Goal: Transaction & Acquisition: Subscribe to service/newsletter

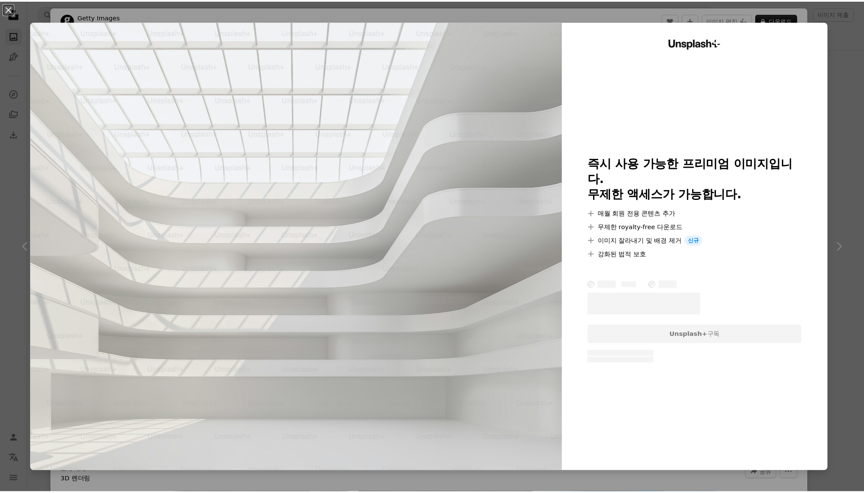
scroll to position [773, 0]
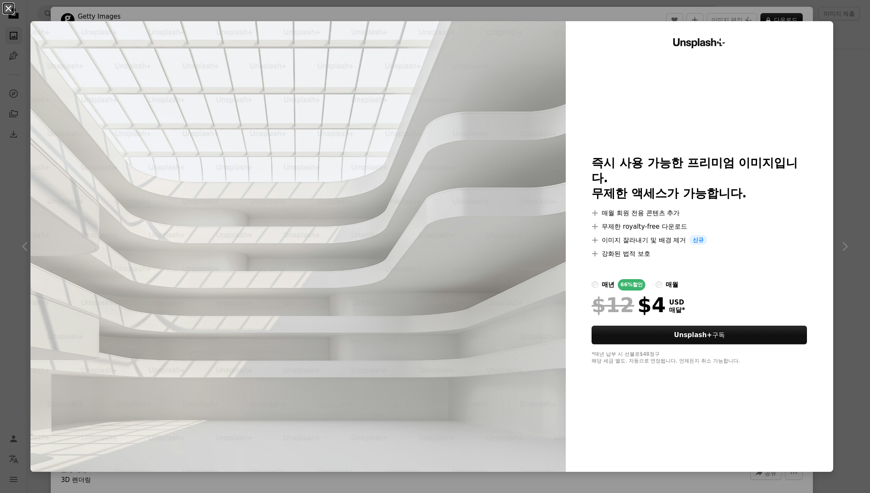
click at [11, 11] on button "An X shape" at bounding box center [8, 8] width 10 height 10
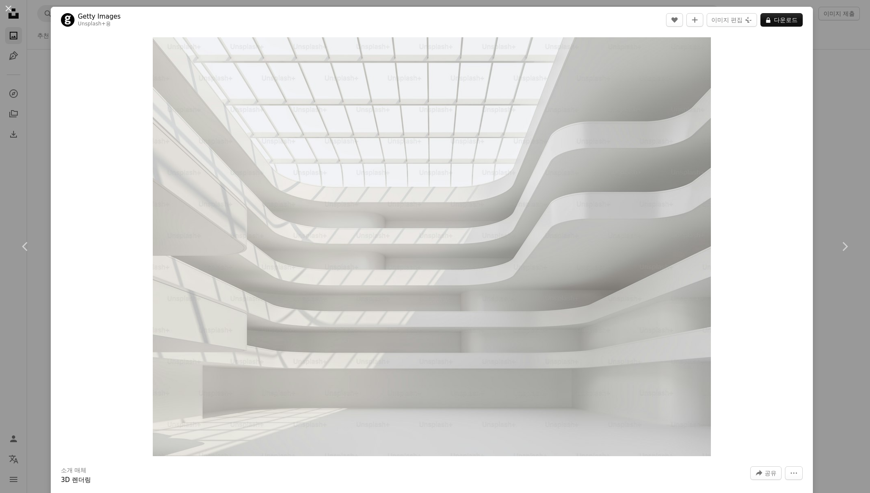
click at [812, 105] on div "An X shape Chevron left Chevron right Getty Images Unsplash+ 용 A heart A plus s…" at bounding box center [435, 246] width 870 height 493
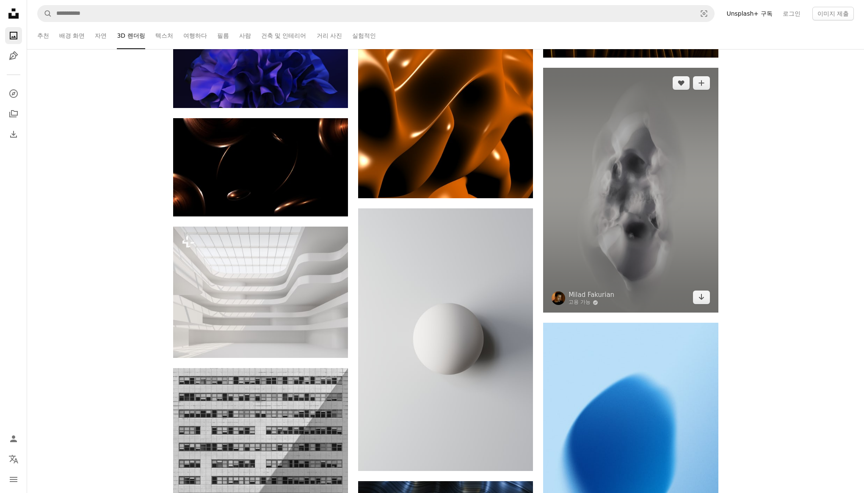
click at [668, 151] on img at bounding box center [630, 190] width 175 height 245
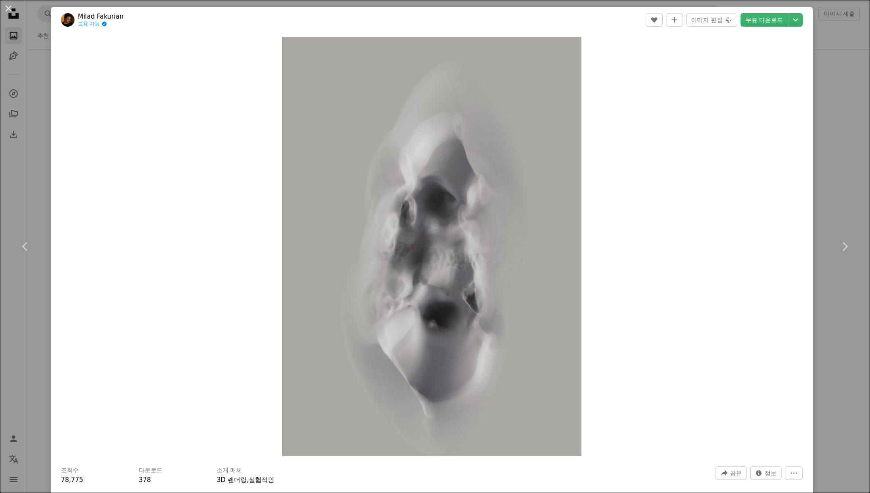
click at [835, 78] on div "An X shape Chevron left Chevron right Milad Fakurian 고용 가능 A checkmark inside o…" at bounding box center [435, 246] width 870 height 493
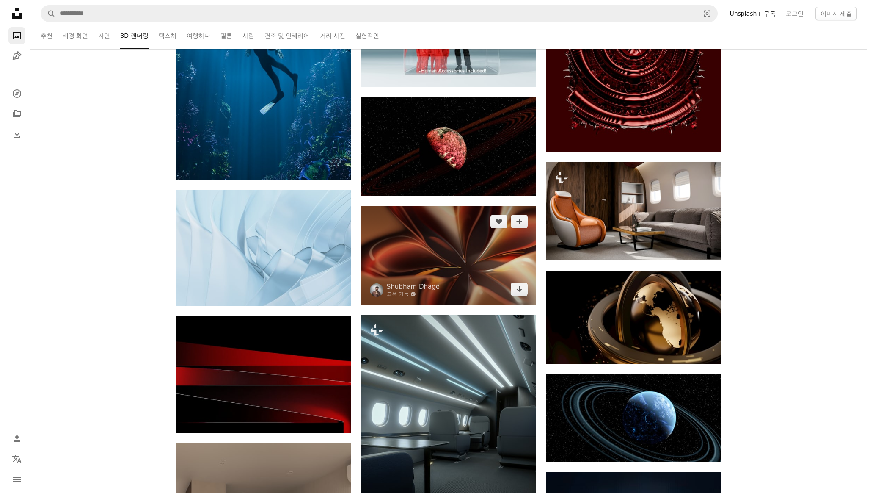
scroll to position [1215, 0]
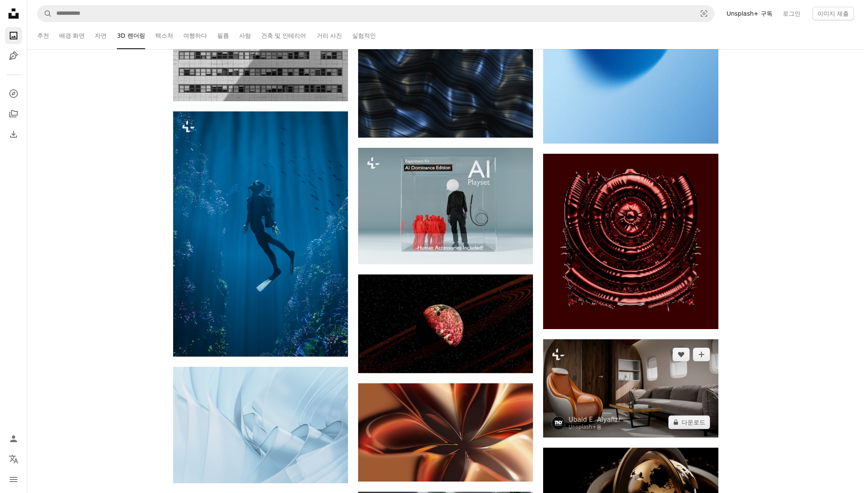
click at [663, 387] on img at bounding box center [630, 388] width 175 height 98
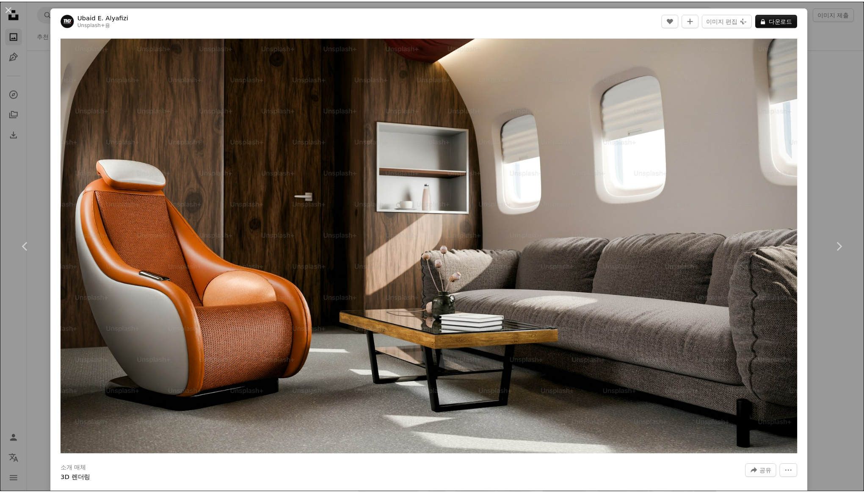
scroll to position [431, 0]
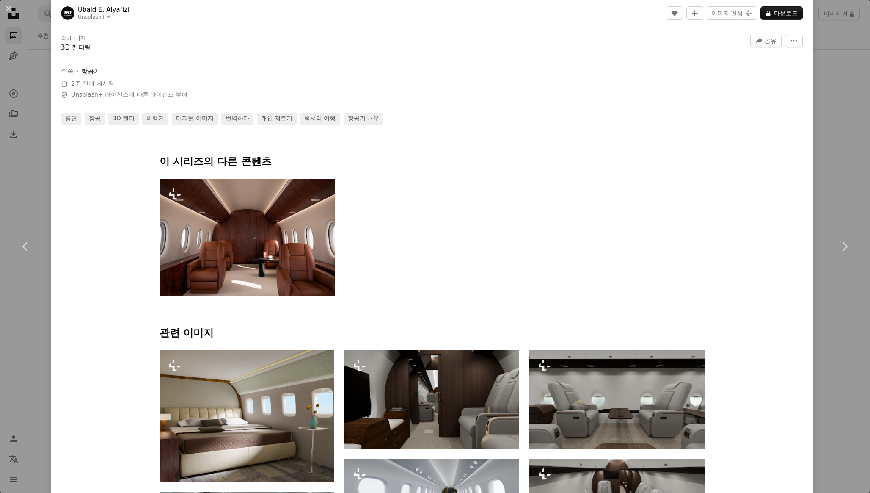
click at [834, 171] on div "An X shape Chevron left Chevron right Ubaid E. Alyafizi Unsplash+ 용 A heart A p…" at bounding box center [435, 246] width 870 height 493
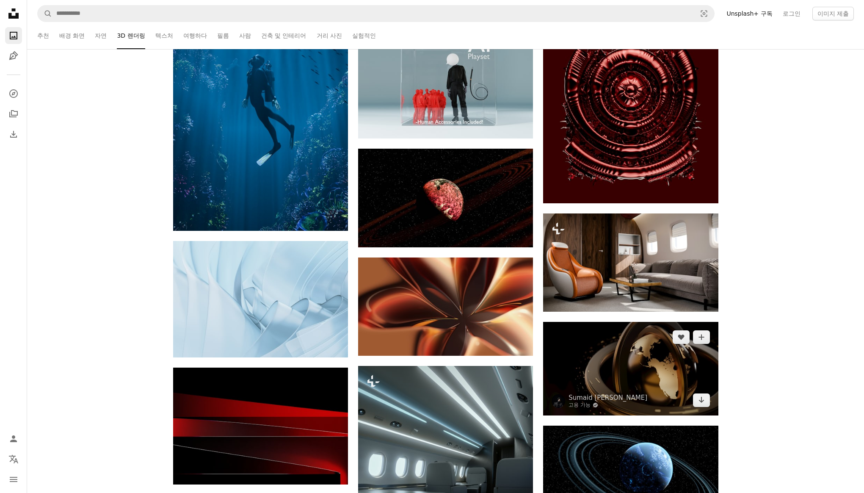
scroll to position [1517, 0]
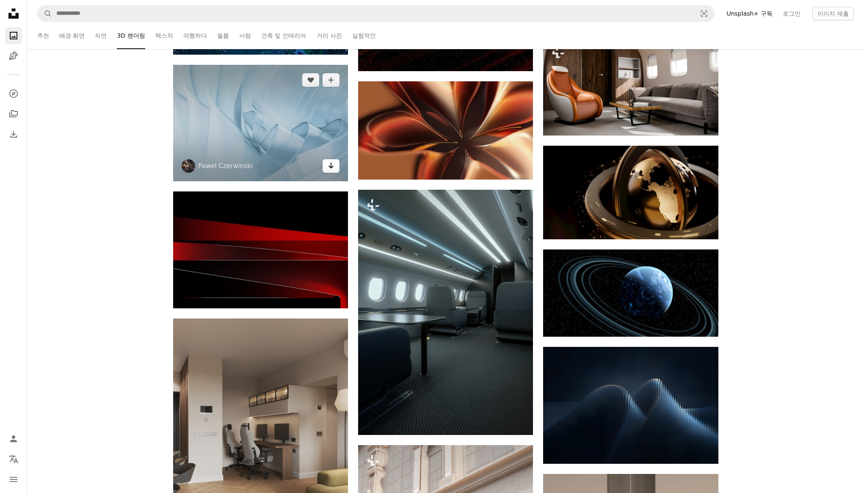
click at [327, 172] on link "Arrow pointing down" at bounding box center [331, 166] width 17 height 14
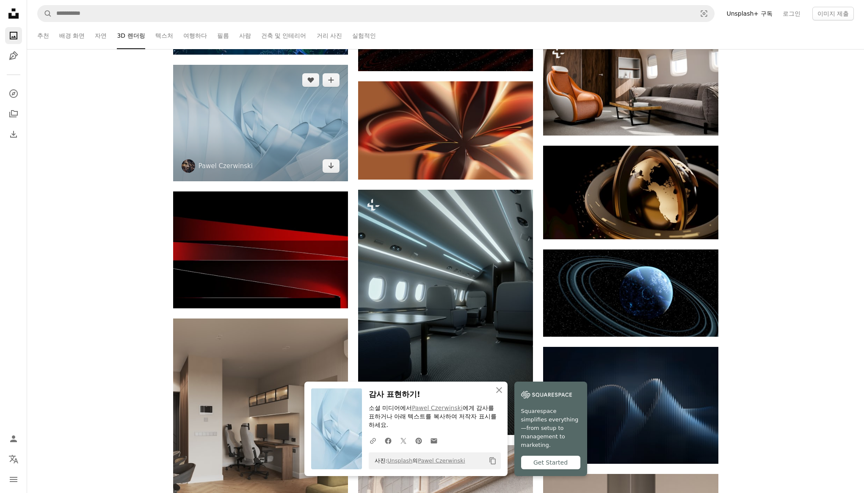
click at [274, 120] on img at bounding box center [260, 123] width 175 height 116
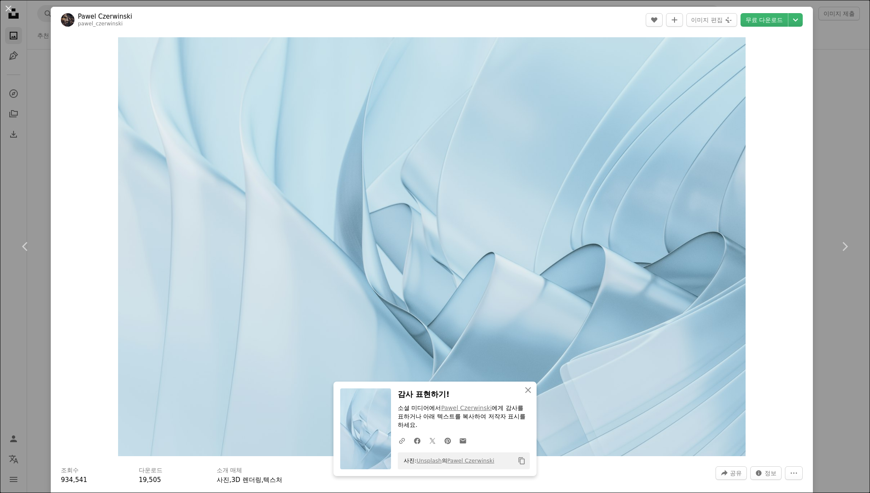
click at [835, 157] on div "An X shape Chevron left Chevron right An X shape 닫기 감사 표현하기! 소셜 미디어에서 [PERSON_N…" at bounding box center [435, 246] width 870 height 493
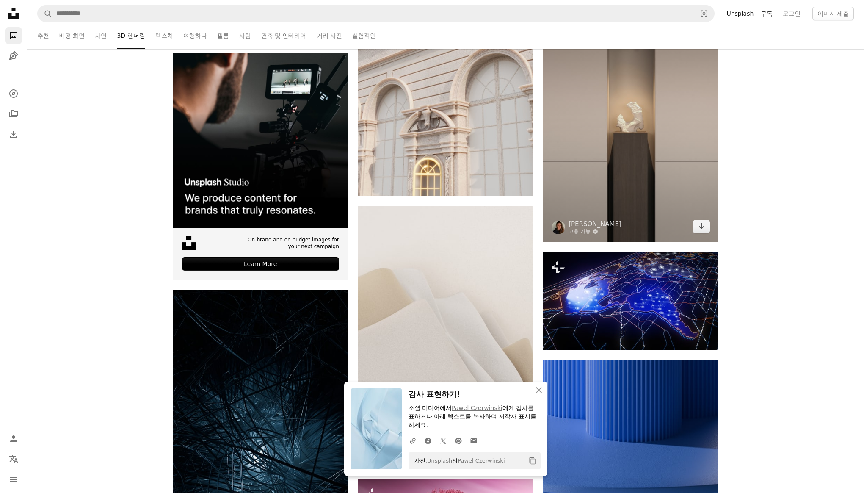
scroll to position [2007, 0]
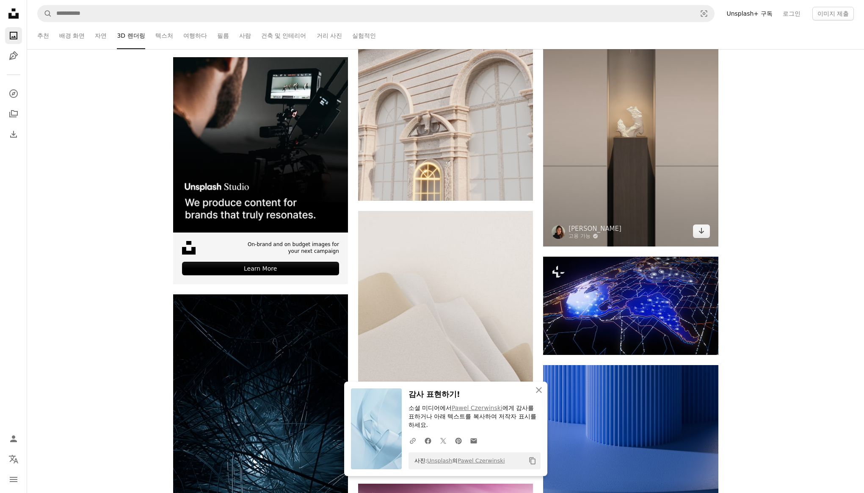
click at [634, 174] on img at bounding box center [630, 115] width 175 height 262
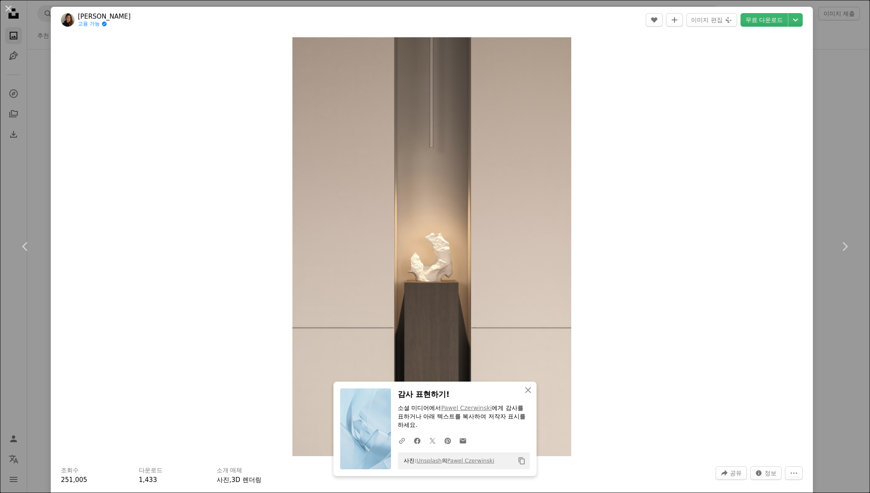
drag, startPoint x: 855, startPoint y: 162, endPoint x: 720, endPoint y: 218, distance: 146.1
click at [854, 162] on div "An X shape Chevron left Chevron right An X shape 닫기 감사 표현하기! 소셜 미디어에서 [PERSON_N…" at bounding box center [435, 246] width 870 height 493
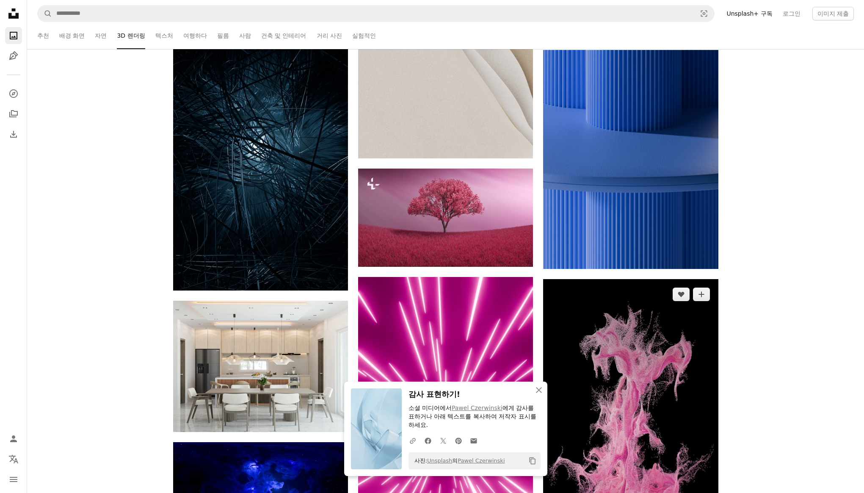
scroll to position [2499, 0]
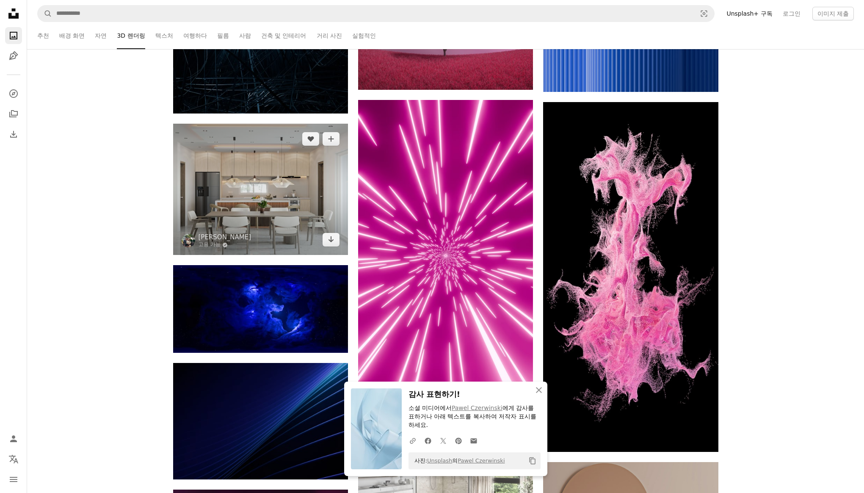
click at [283, 207] on img at bounding box center [260, 189] width 175 height 131
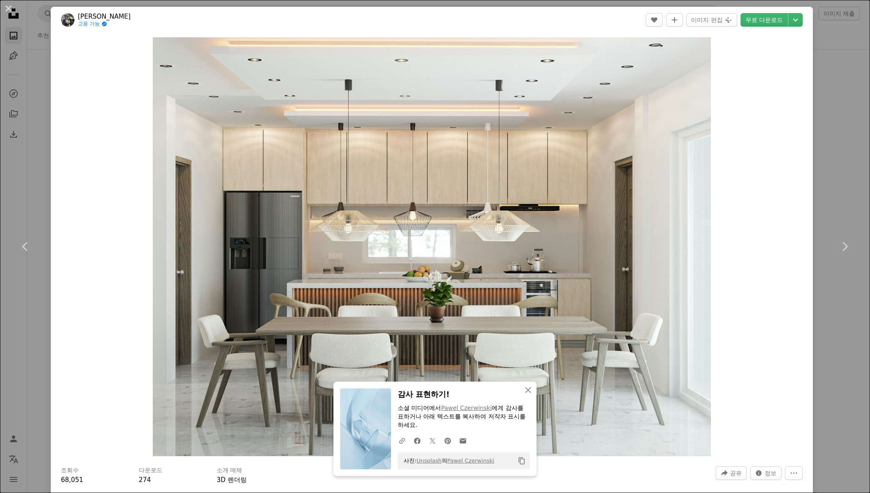
click at [825, 172] on div "An X shape Chevron left Chevron right An X shape 닫기 감사 표현하기! 소셜 미디어에서 [PERSON_N…" at bounding box center [435, 246] width 870 height 493
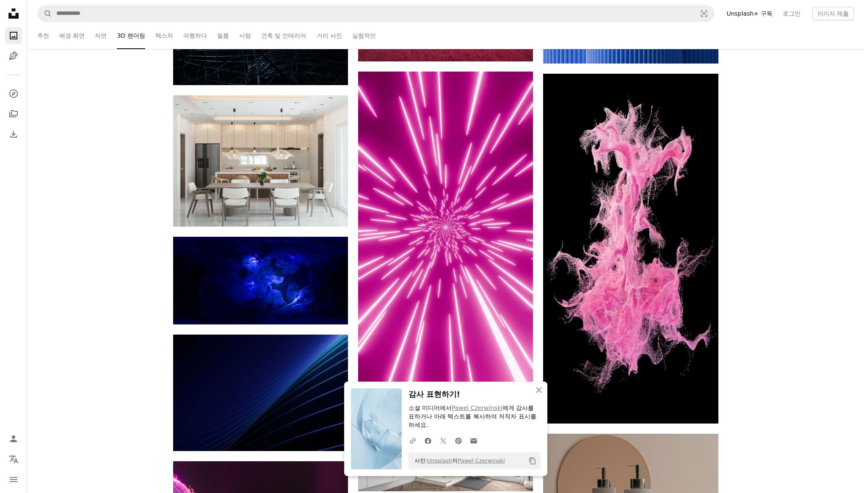
scroll to position [2618, 0]
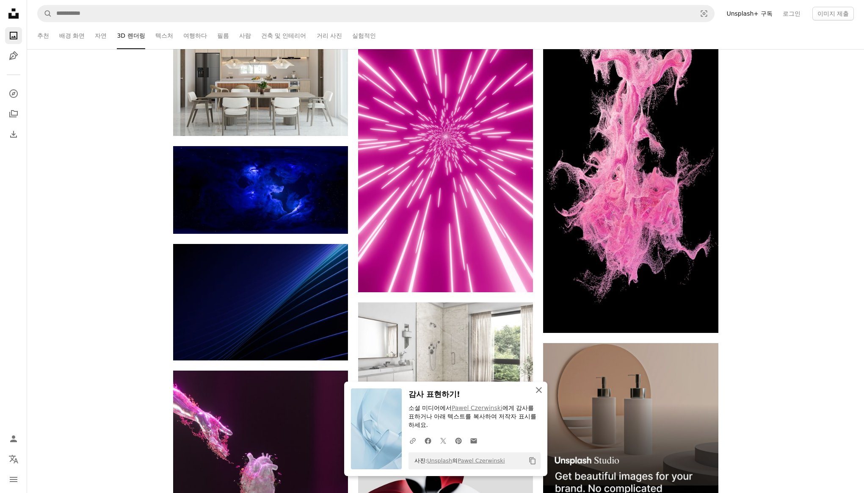
click at [539, 393] on button "An X shape 닫기" at bounding box center [538, 389] width 17 height 17
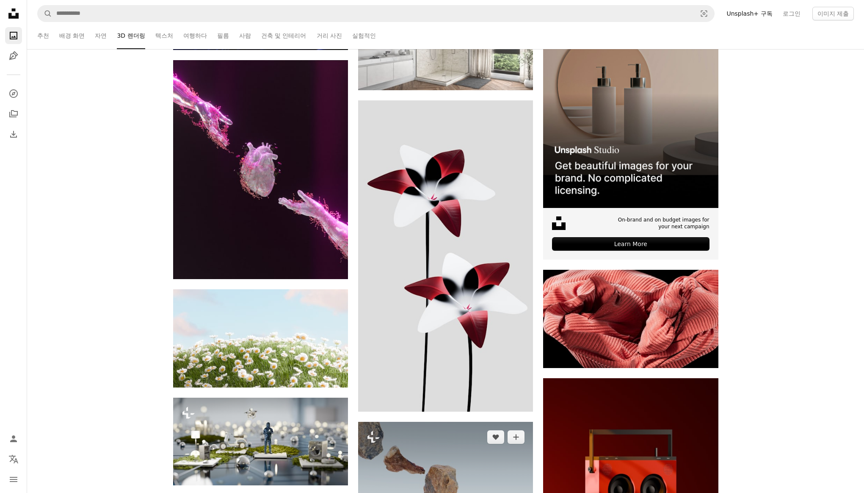
scroll to position [3132, 0]
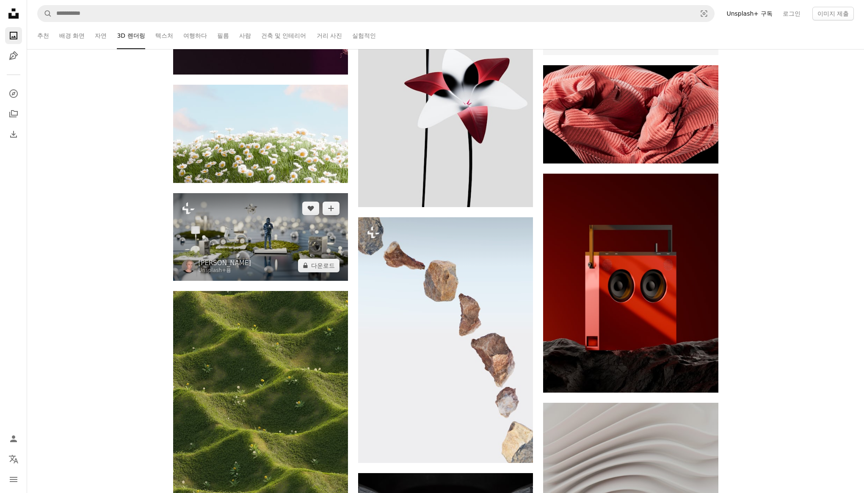
click at [292, 235] on img at bounding box center [260, 237] width 175 height 88
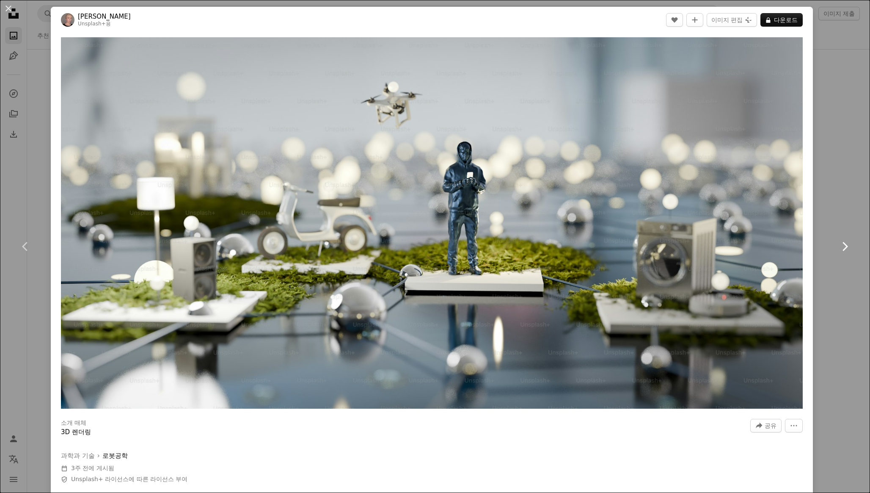
click at [820, 211] on link "Chevron right" at bounding box center [845, 246] width 51 height 81
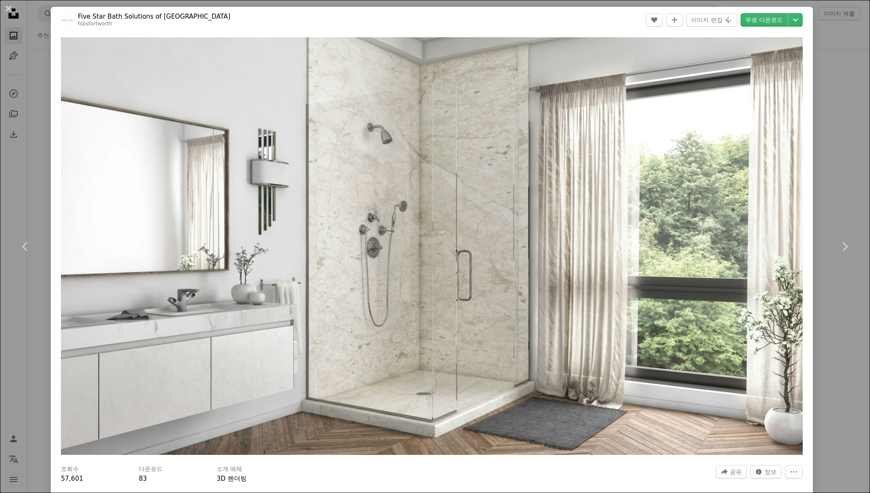
click at [832, 174] on div "An X shape Chevron left Chevron right Five Star Bath Solutions of [GEOGRAPHIC_D…" at bounding box center [435, 246] width 870 height 493
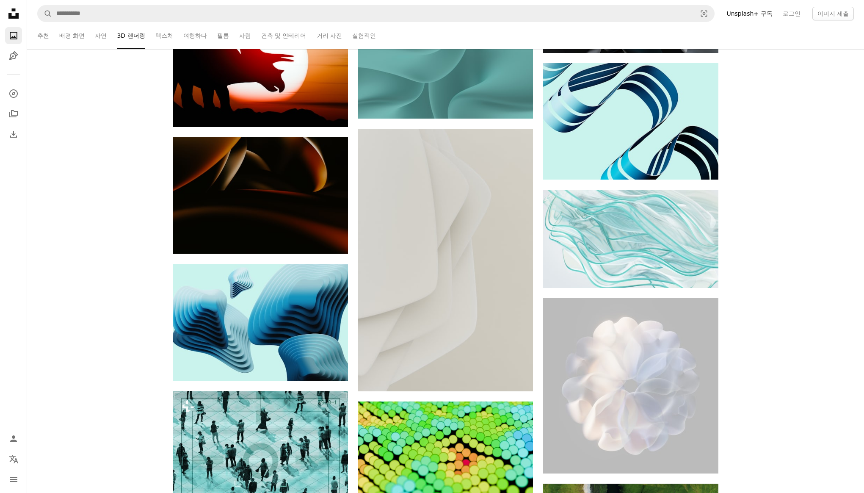
scroll to position [10066, 0]
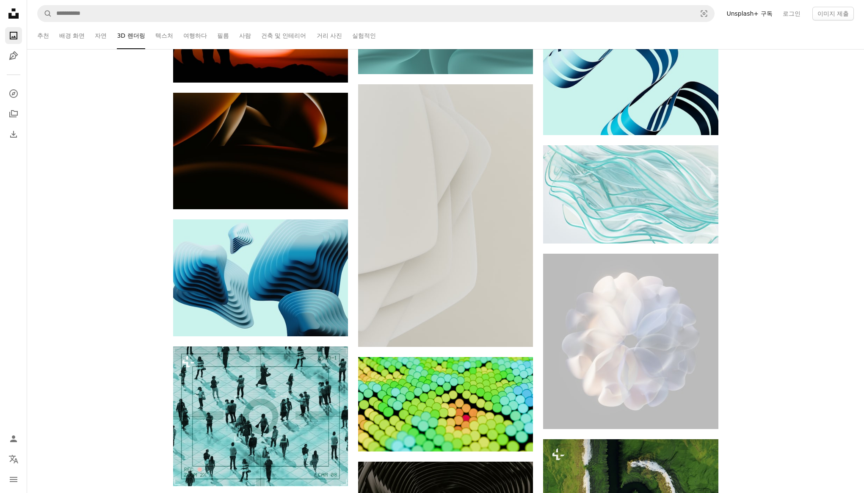
drag, startPoint x: 231, startPoint y: 171, endPoint x: 642, endPoint y: 0, distance: 445.5
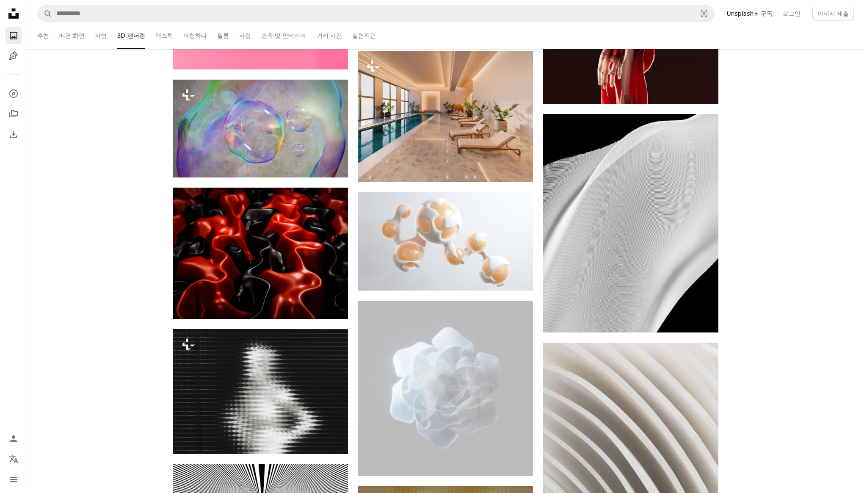
scroll to position [13583, 0]
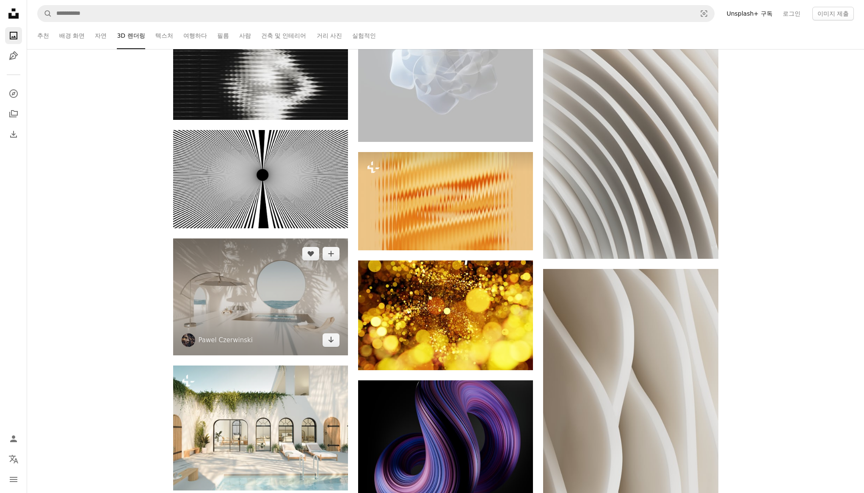
click at [235, 293] on img at bounding box center [260, 296] width 175 height 116
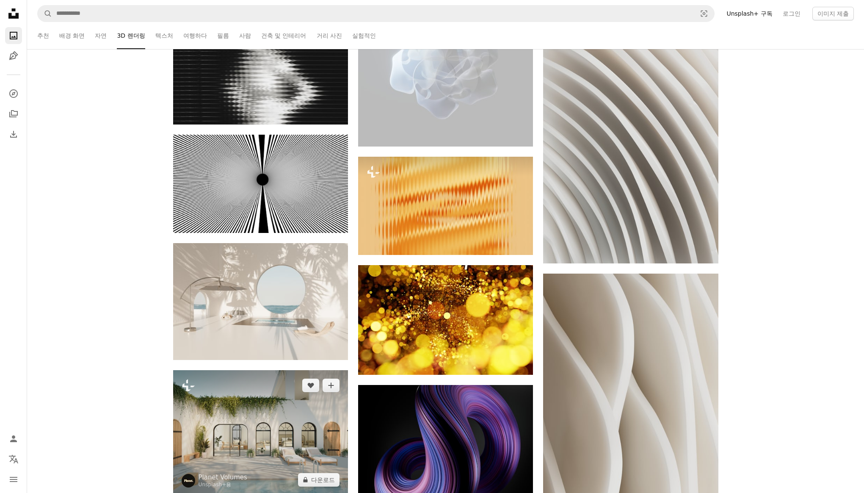
scroll to position [13581, 0]
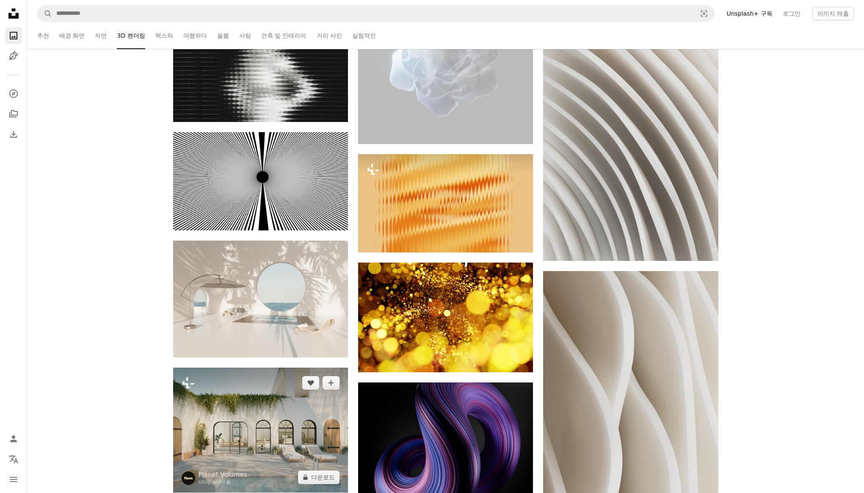
click at [279, 446] on img at bounding box center [260, 429] width 175 height 125
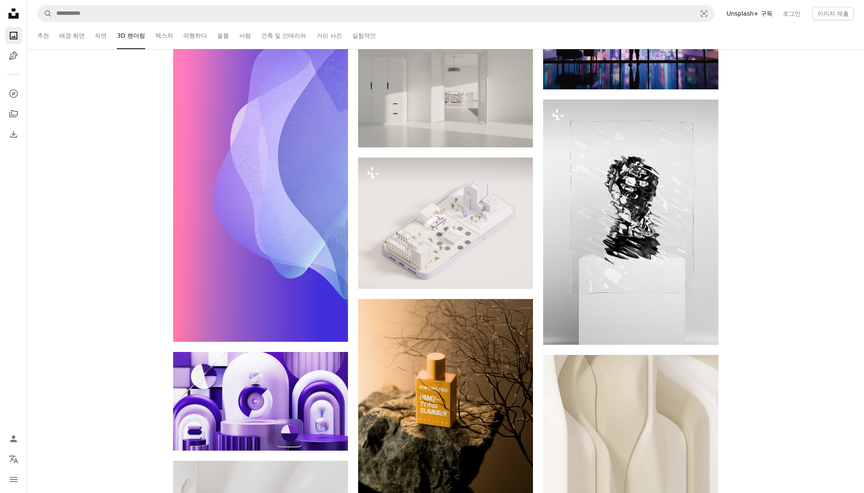
scroll to position [17946, 0]
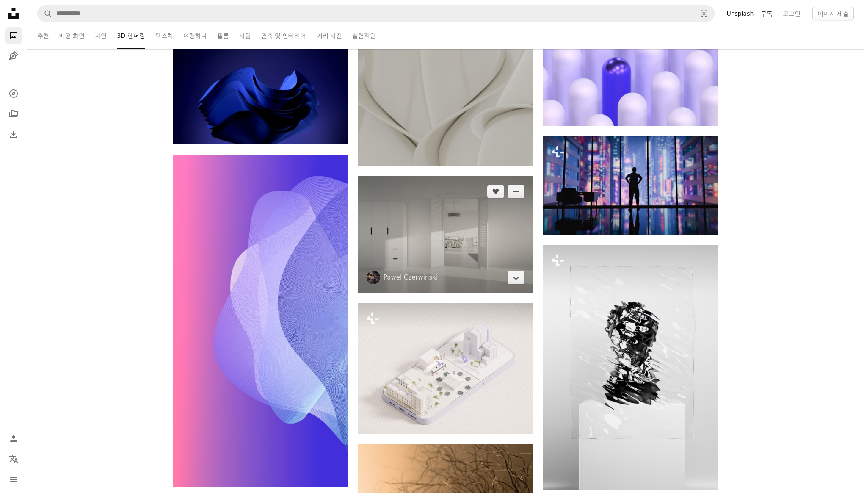
click at [450, 224] on img at bounding box center [445, 234] width 175 height 116
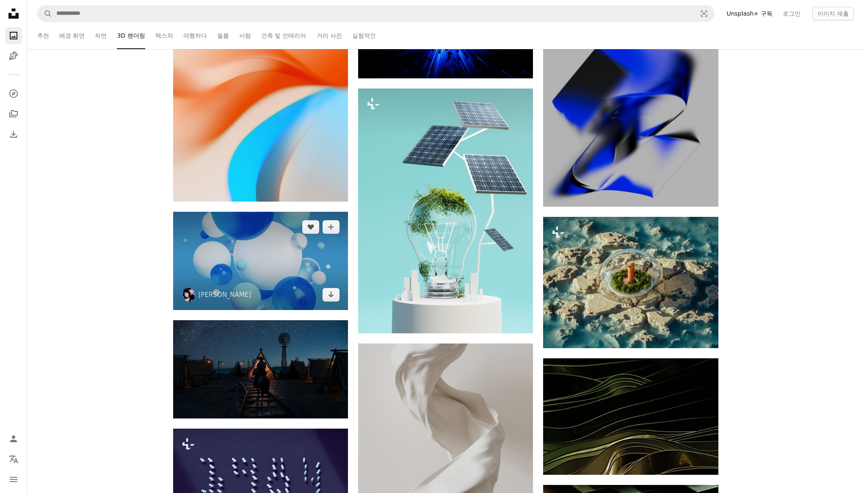
scroll to position [23335, 0]
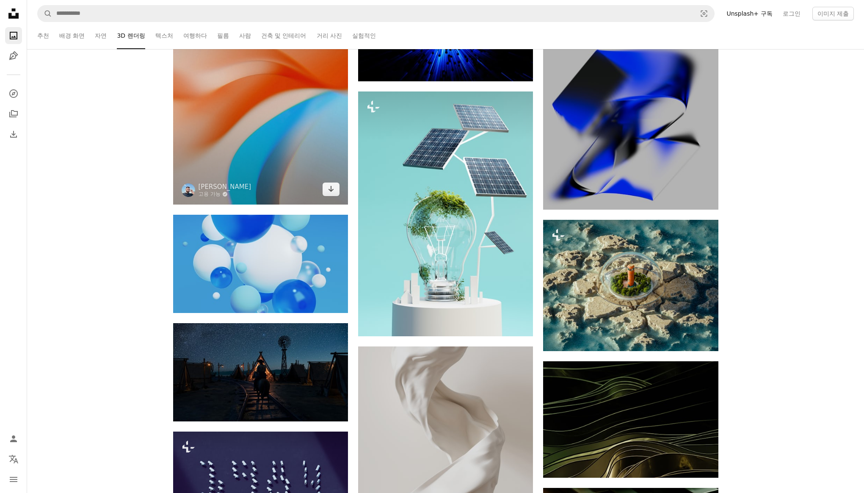
click at [282, 80] on img at bounding box center [260, 87] width 175 height 233
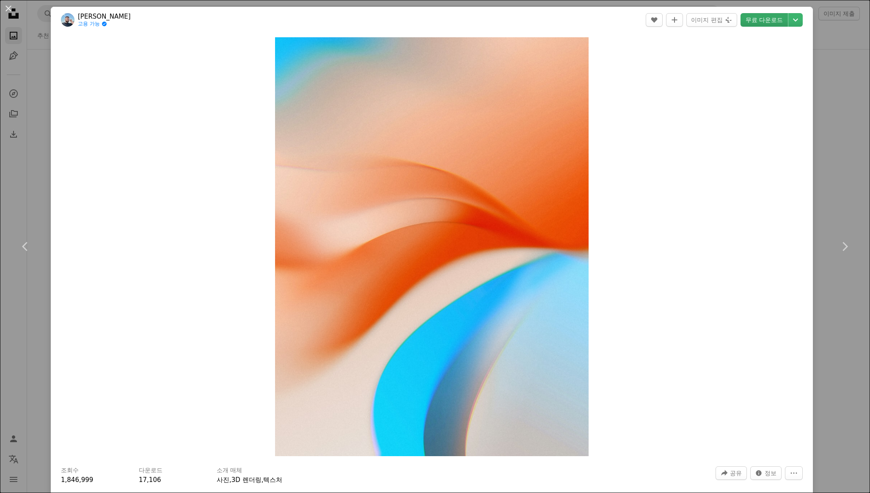
click at [748, 23] on link "무료 다운로드" at bounding box center [764, 20] width 47 height 14
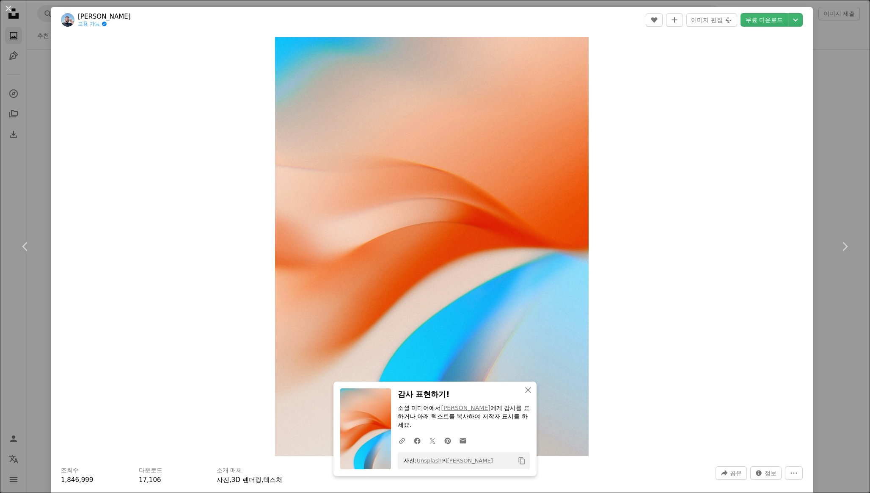
click at [837, 178] on div "An X shape Chevron left Chevron right An X shape 닫기 감사 표현하기! 소셜 미디어에서 [PERSON_N…" at bounding box center [435, 246] width 870 height 493
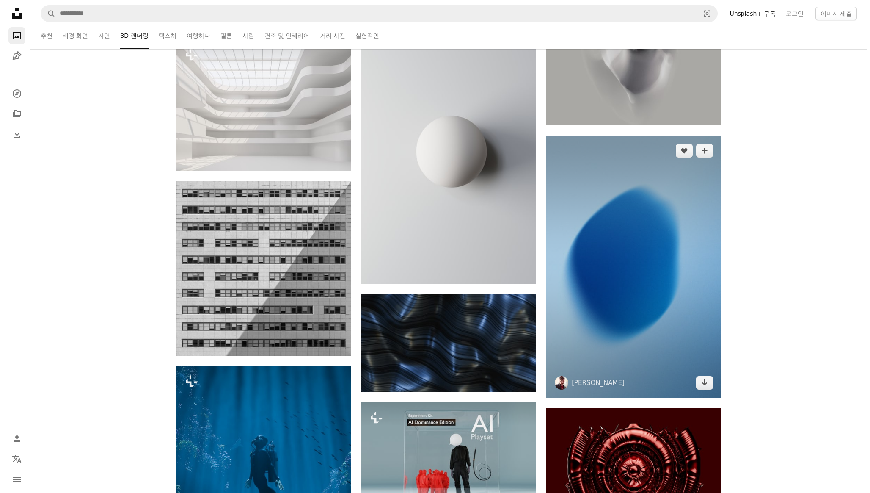
scroll to position [927, 0]
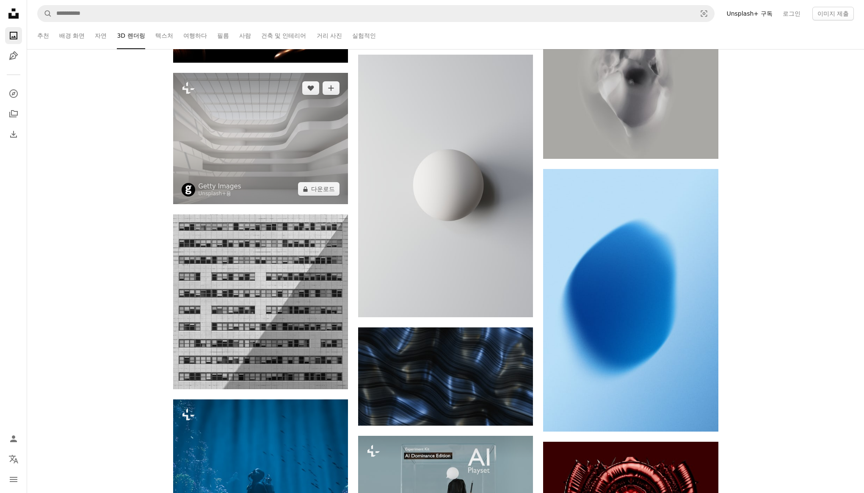
click at [275, 139] on img at bounding box center [260, 138] width 175 height 131
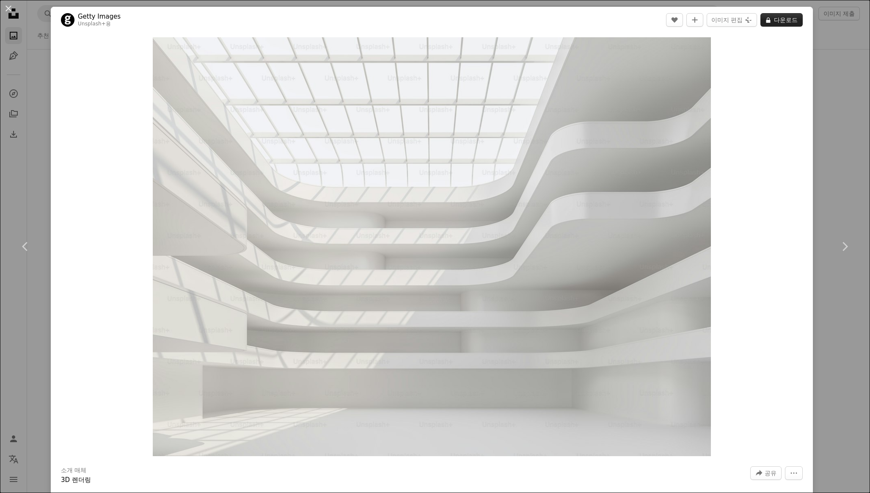
click at [776, 18] on button "A lock 다운로드" at bounding box center [782, 20] width 42 height 14
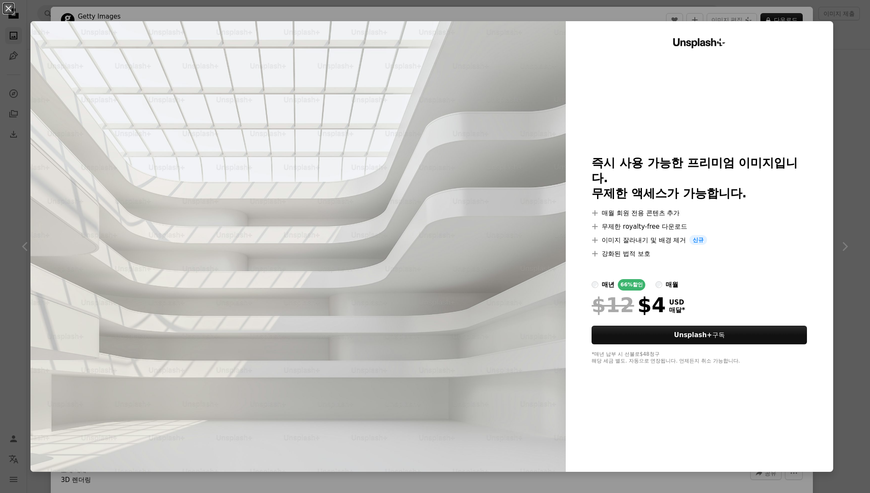
click at [657, 279] on label "매월" at bounding box center [667, 284] width 23 height 11
click at [665, 327] on button "Unsplash+ 구독" at bounding box center [699, 335] width 215 height 19
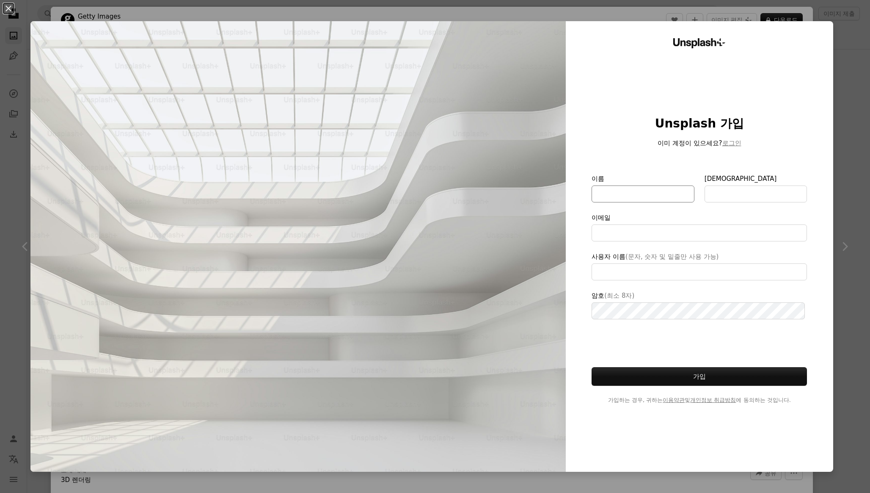
type input "**********"
click at [627, 200] on input "이름" at bounding box center [643, 193] width 102 height 17
type input "*"
type input "**"
type input "*"
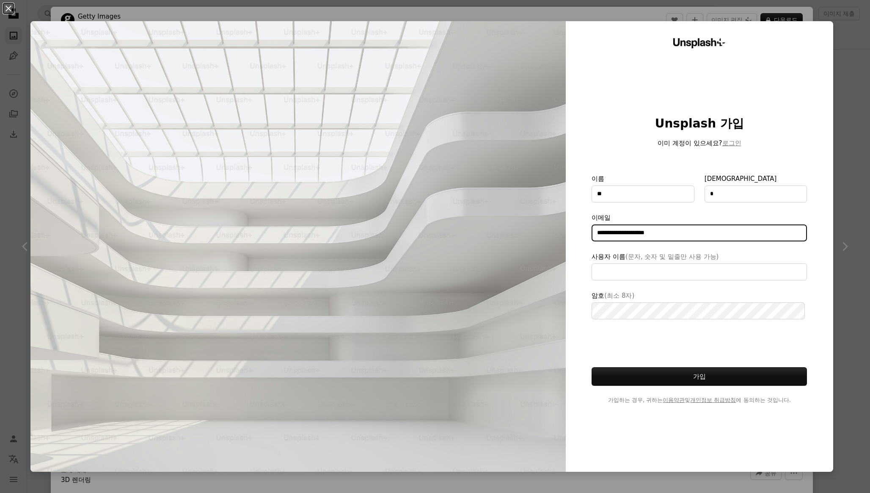
type input "**********"
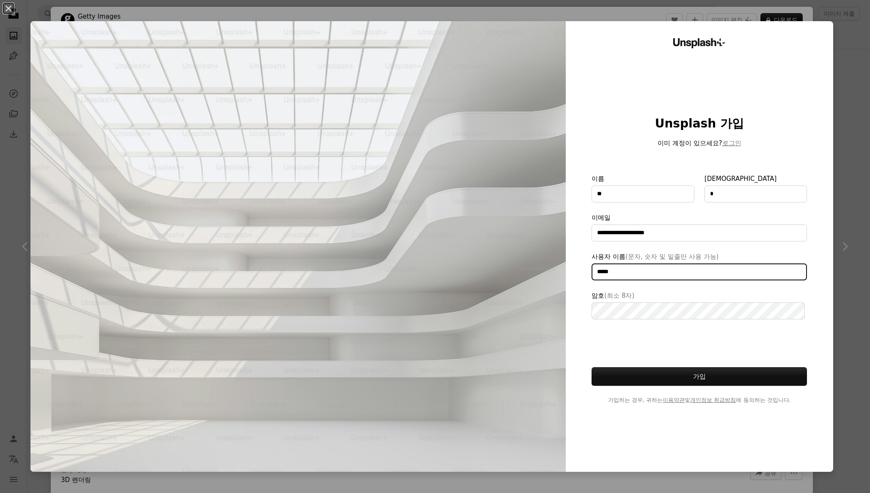
type input "*****"
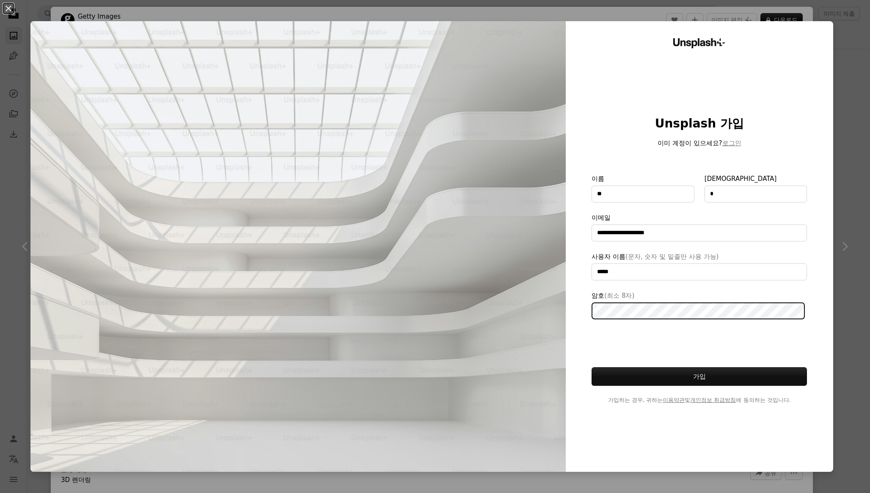
click at [592, 367] on button "가입" at bounding box center [699, 376] width 215 height 19
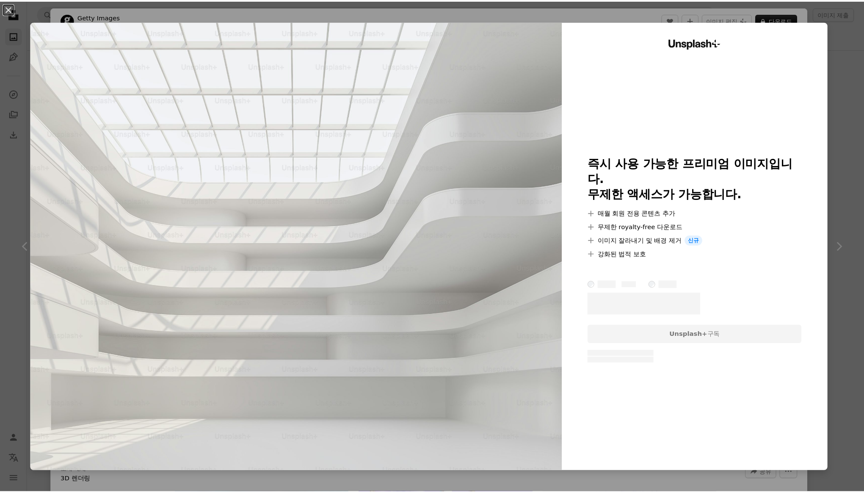
scroll to position [862, 0]
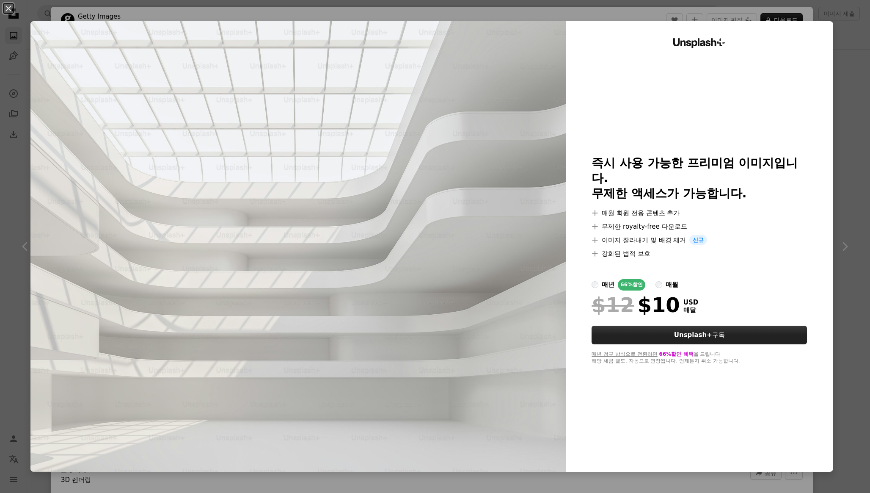
click at [656, 326] on button "Unsplash+ 구독" at bounding box center [699, 335] width 215 height 19
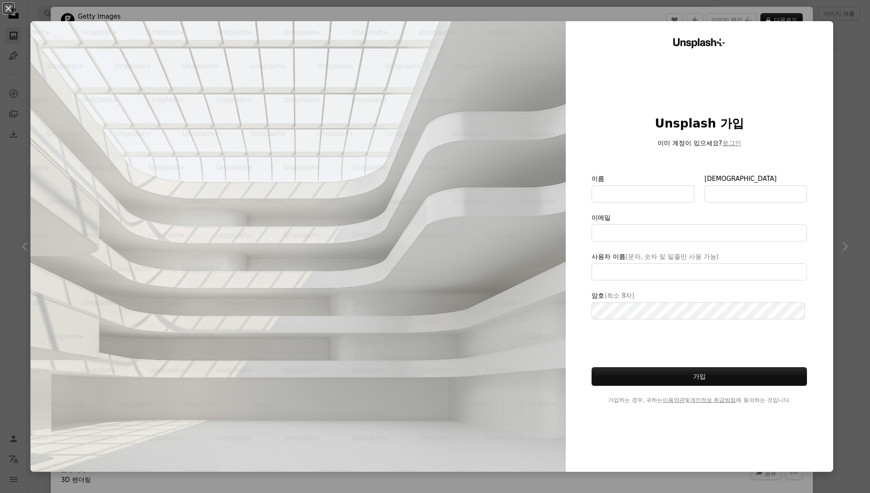
click at [635, 176] on label "이름" at bounding box center [643, 188] width 102 height 29
click at [635, 185] on input "이름" at bounding box center [643, 193] width 102 height 17
click at [633, 186] on input "이름" at bounding box center [643, 193] width 102 height 17
type input "**********"
type input "**"
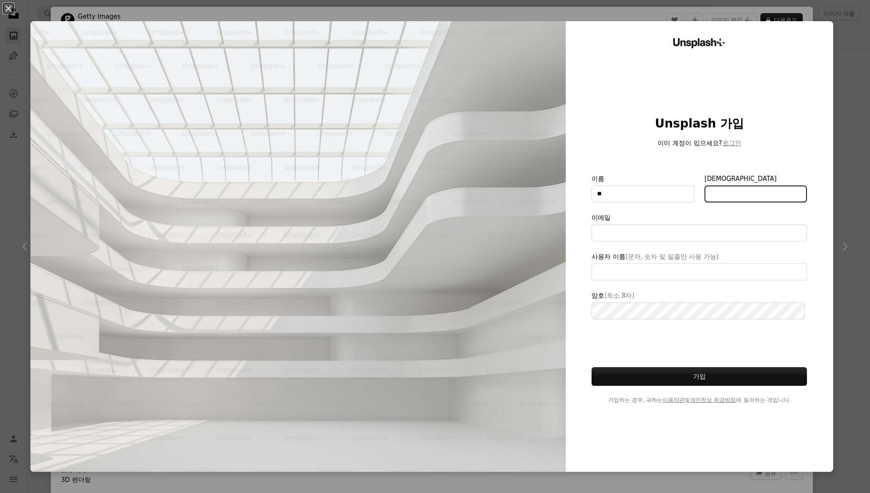
click at [743, 196] on input "[DEMOGRAPHIC_DATA]" at bounding box center [756, 193] width 103 height 17
type input "*"
click at [723, 223] on div at bounding box center [699, 224] width 215 height 2
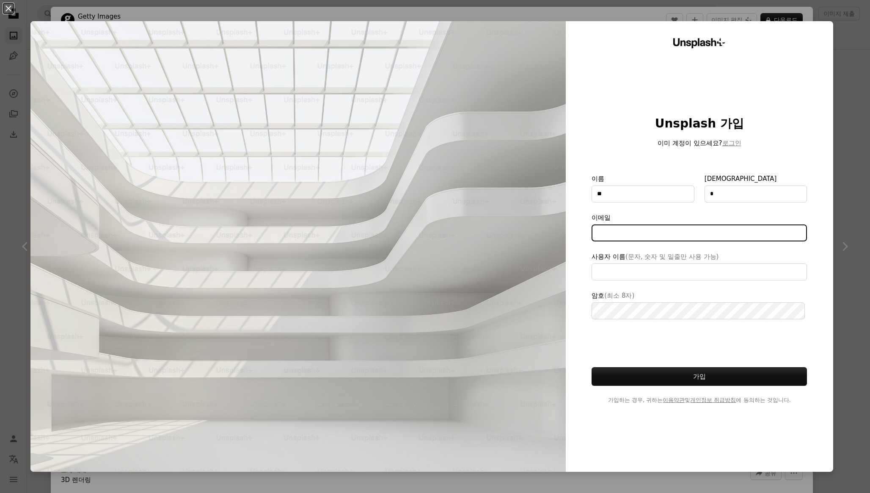
click at [723, 224] on input "이메일" at bounding box center [699, 232] width 215 height 17
type input "**********"
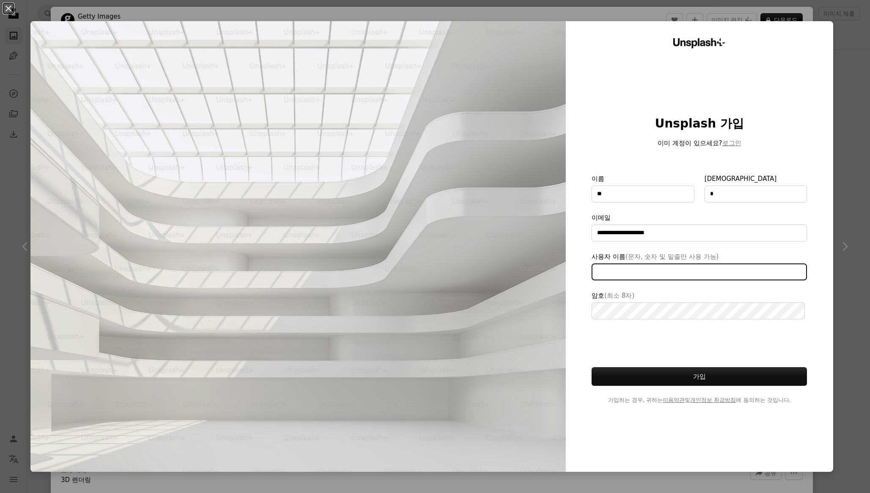
click at [640, 267] on input "사용자 이름 (문자, 숫자 및 밑줄만 사용 가능)" at bounding box center [699, 271] width 215 height 17
click at [592, 267] on input "사용자 이름 (문자, 숫자 및 밑줄만 사용 가능)" at bounding box center [699, 271] width 215 height 17
type input "********"
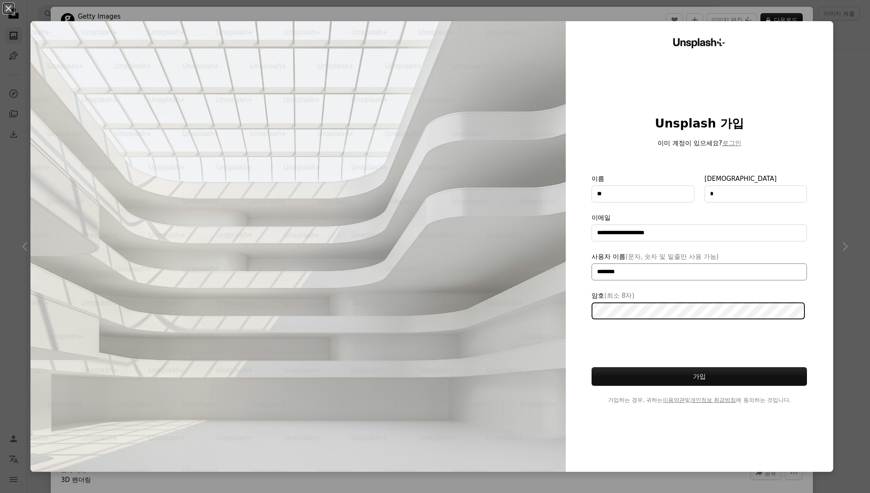
click at [592, 367] on button "가입" at bounding box center [699, 376] width 215 height 19
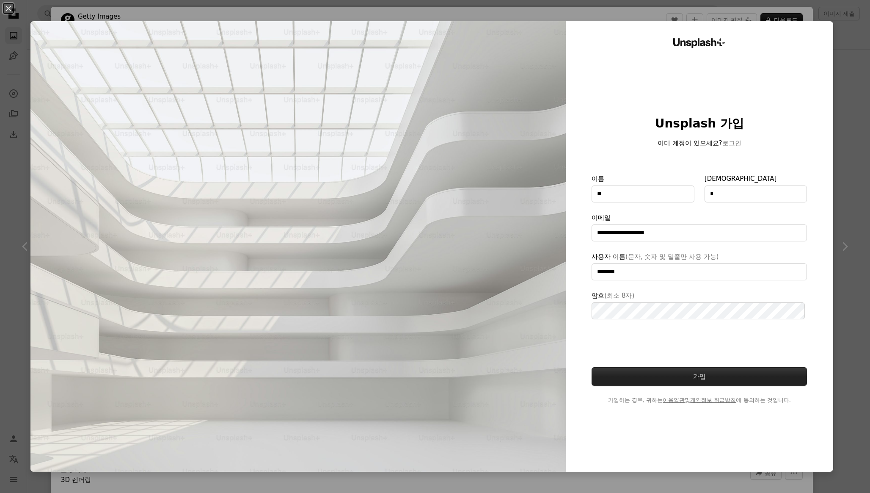
click at [680, 380] on button "가입" at bounding box center [699, 376] width 215 height 19
click at [723, 141] on button "로그인" at bounding box center [732, 143] width 19 height 10
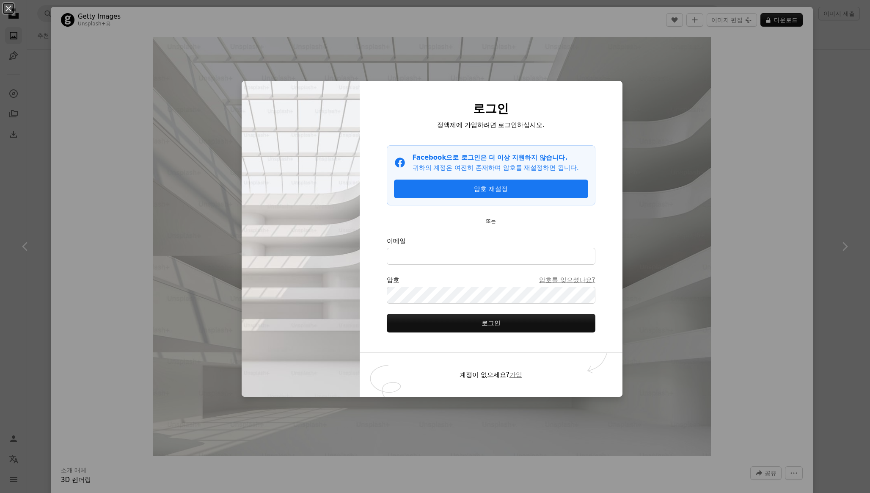
click at [693, 237] on div "An X shape 로그인 정액제에 가입하려면 로그인하십시오. Facebook icon Facebook으로 로그인은 더 이상 지원하지 않습니다…" at bounding box center [435, 246] width 870 height 493
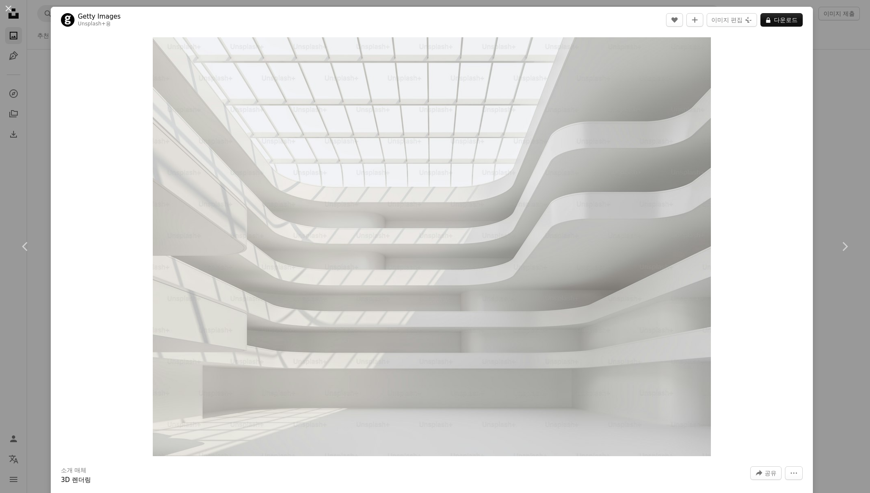
click at [835, 73] on div "An X shape Chevron left Chevron right Getty Images Unsplash+ 용 A heart A plus s…" at bounding box center [435, 246] width 870 height 493
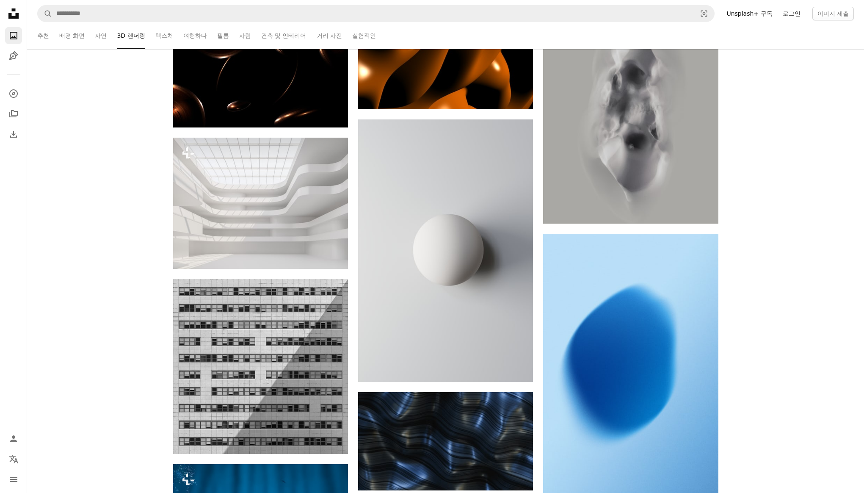
click at [792, 15] on link "로그인" at bounding box center [792, 14] width 28 height 14
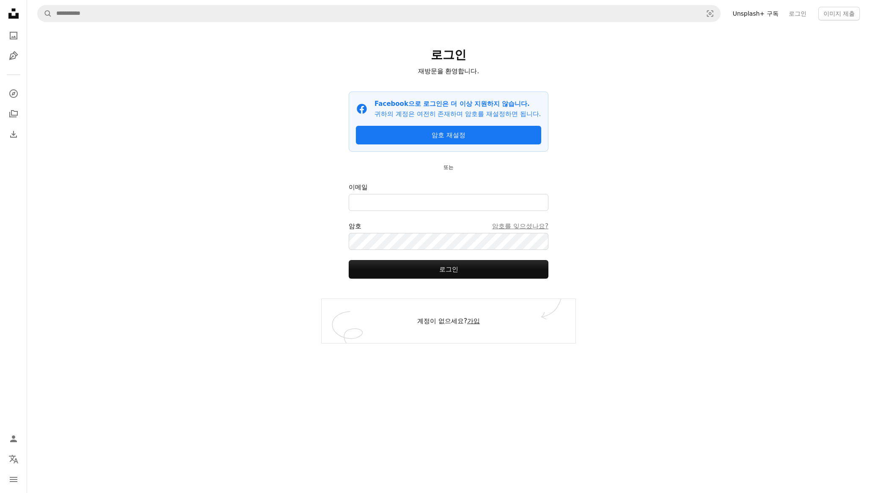
click at [467, 322] on link "가입" at bounding box center [473, 321] width 13 height 8
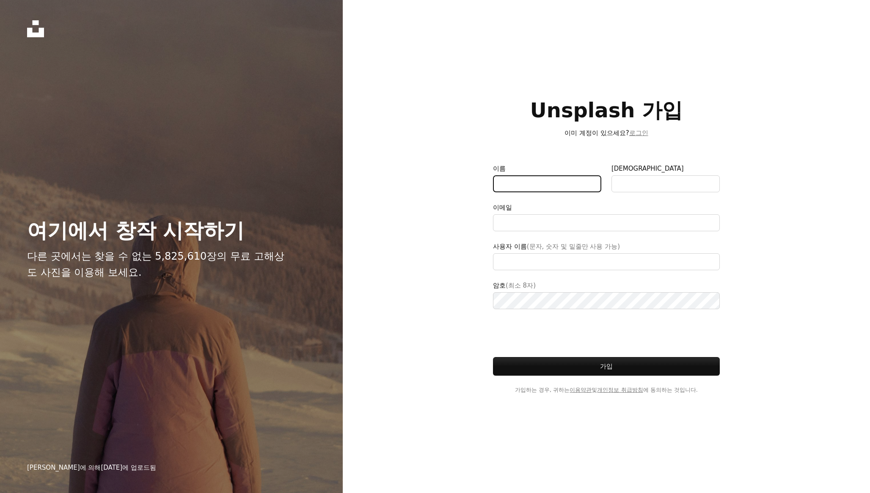
click at [530, 178] on input "이름" at bounding box center [547, 183] width 108 height 17
type input "**********"
type input "*"
type input "******"
type input "***"
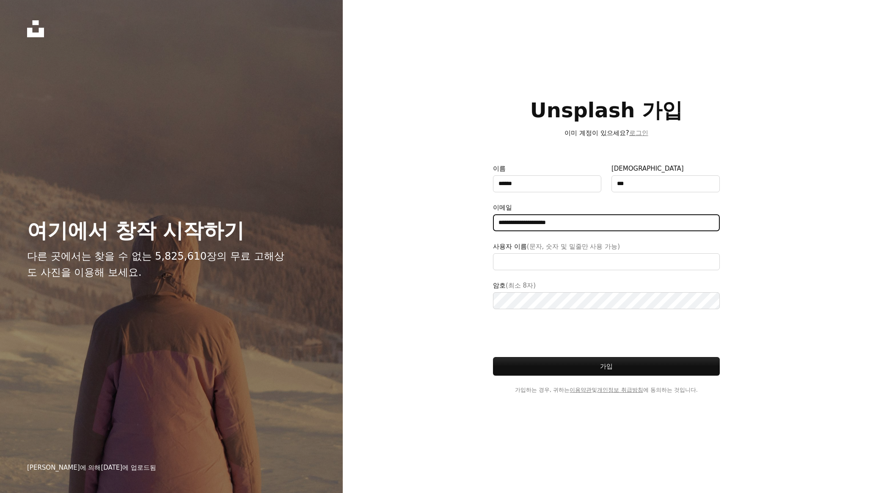
type input "**********"
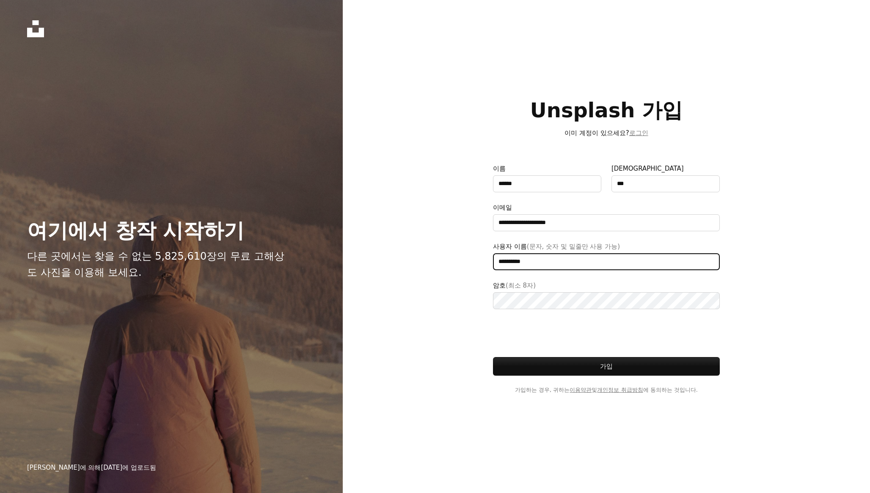
type input "**********"
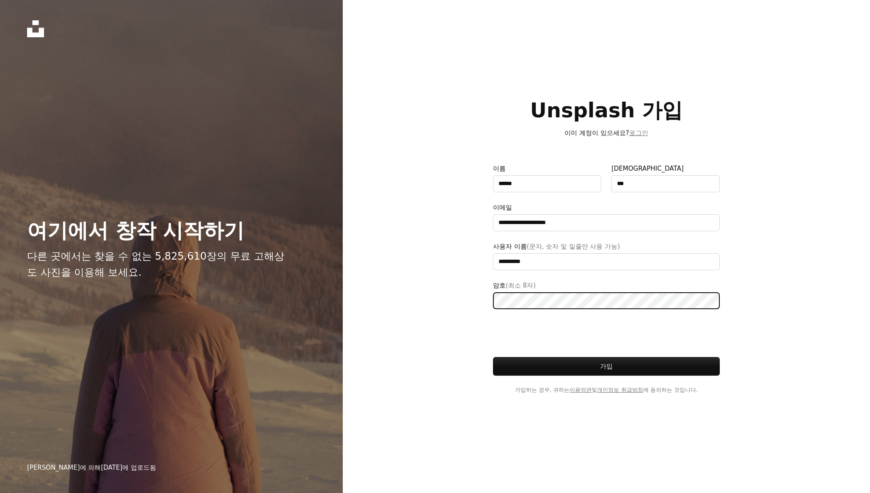
click at [493, 357] on button "가입" at bounding box center [606, 366] width 227 height 19
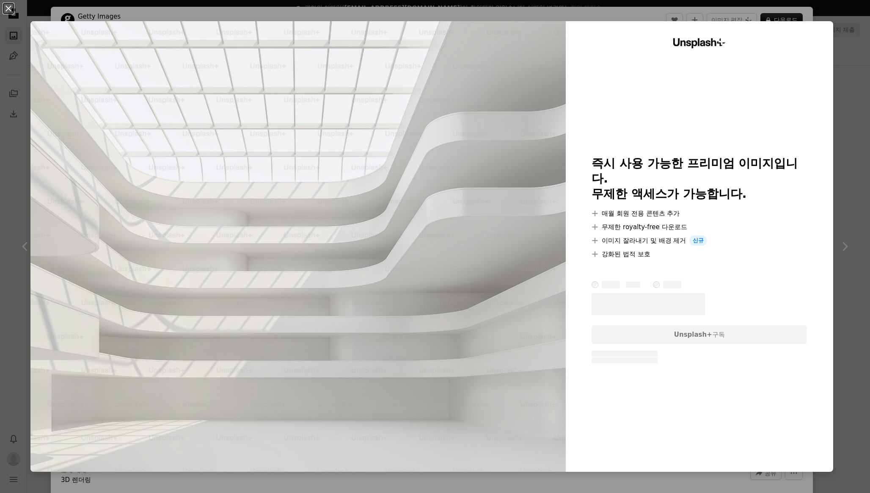
scroll to position [708, 0]
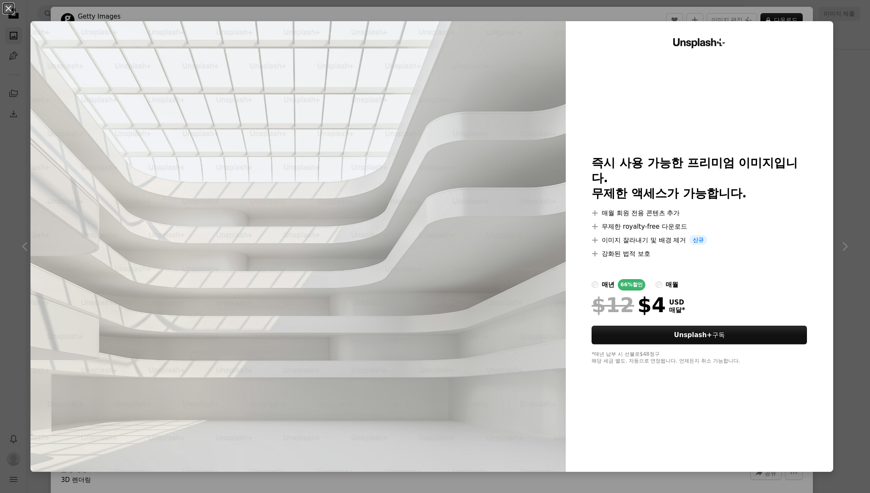
click at [666, 279] on div "매월" at bounding box center [672, 284] width 13 height 10
click at [666, 326] on link "Unsplash+ 구독" at bounding box center [699, 335] width 215 height 19
